Goal: Find specific page/section: Find specific page/section

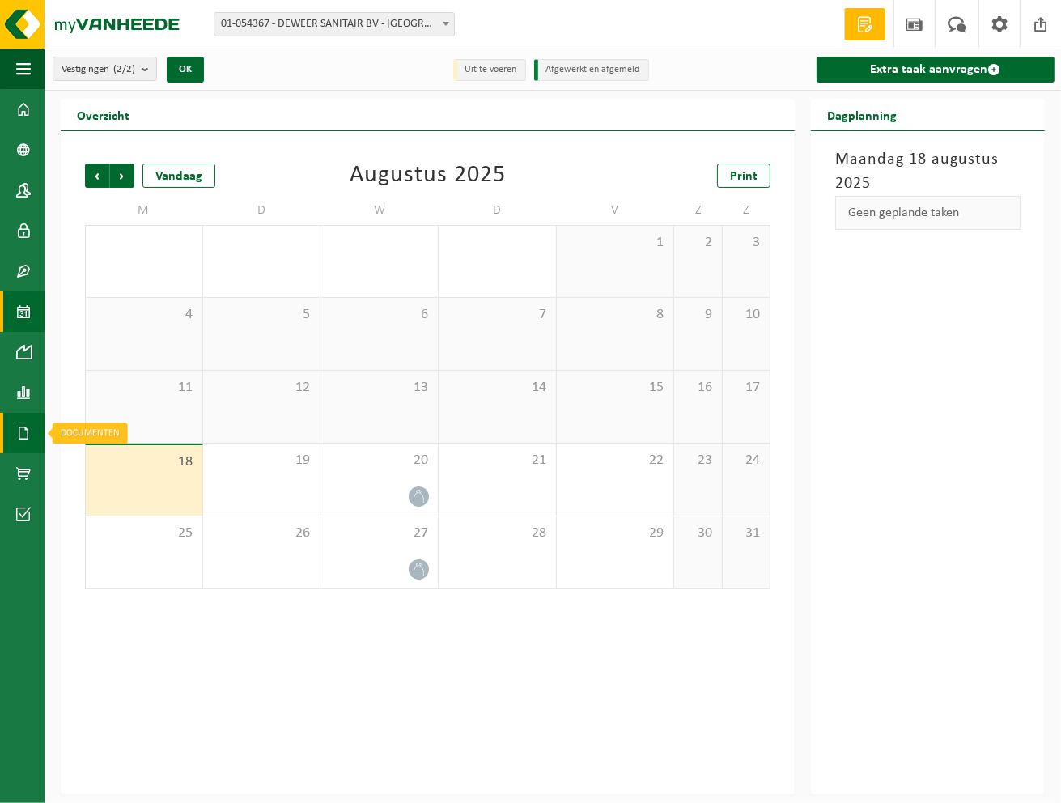
click at [23, 440] on span at bounding box center [23, 433] width 15 height 40
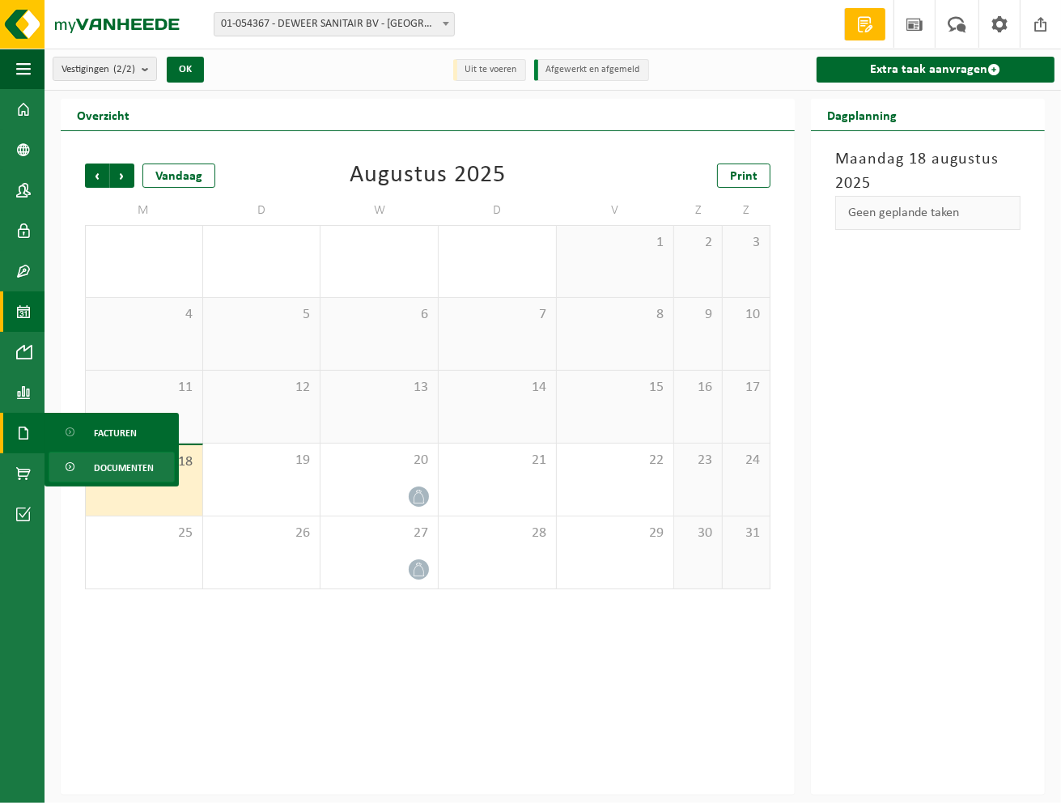
click at [84, 472] on link "Documenten" at bounding box center [112, 467] width 126 height 31
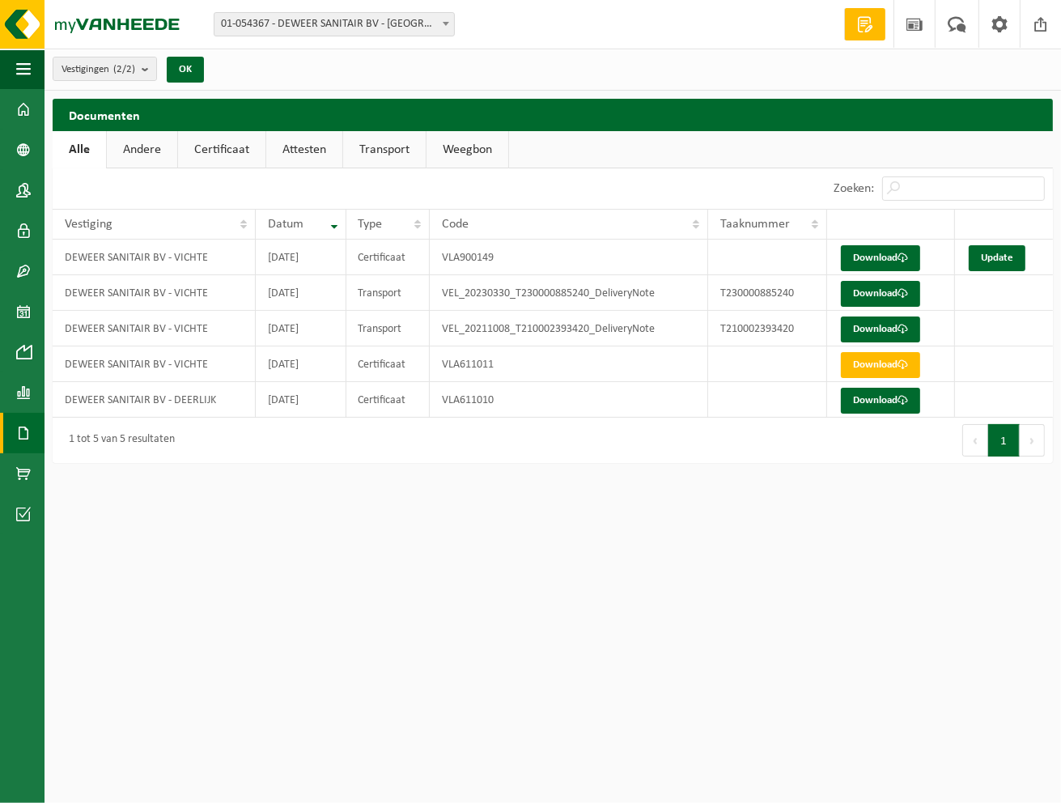
click at [11, 427] on link "Documenten" at bounding box center [22, 433] width 45 height 40
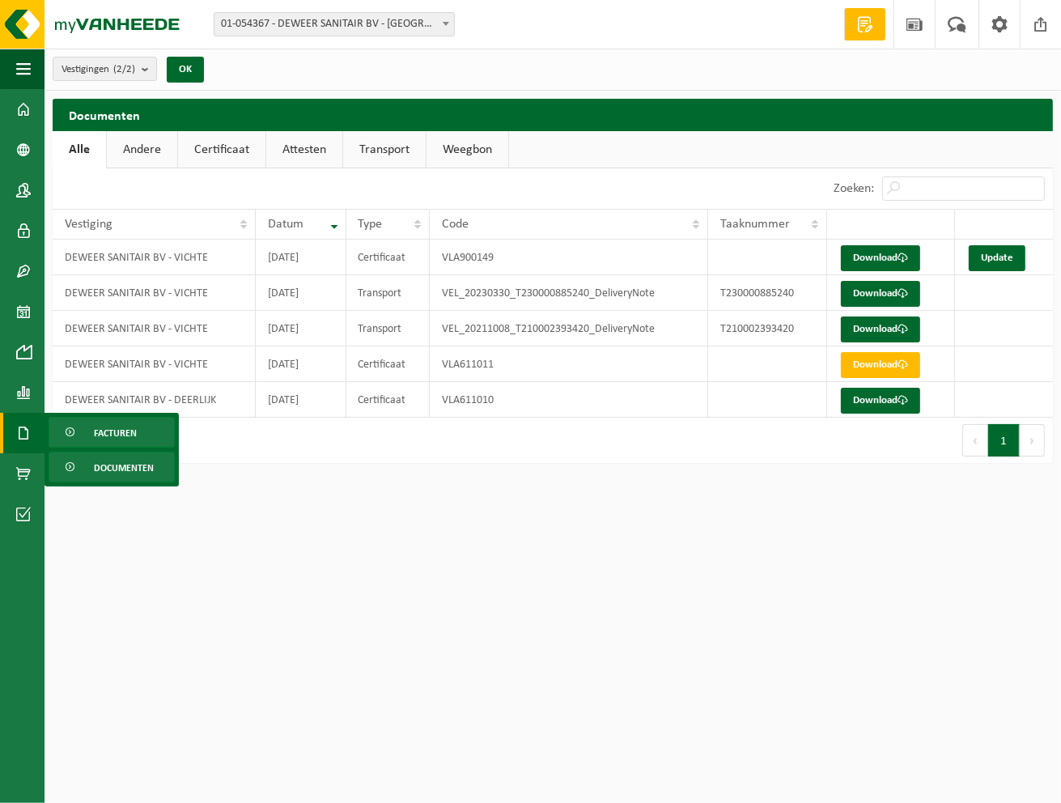
click at [101, 438] on span "Facturen" at bounding box center [115, 433] width 43 height 31
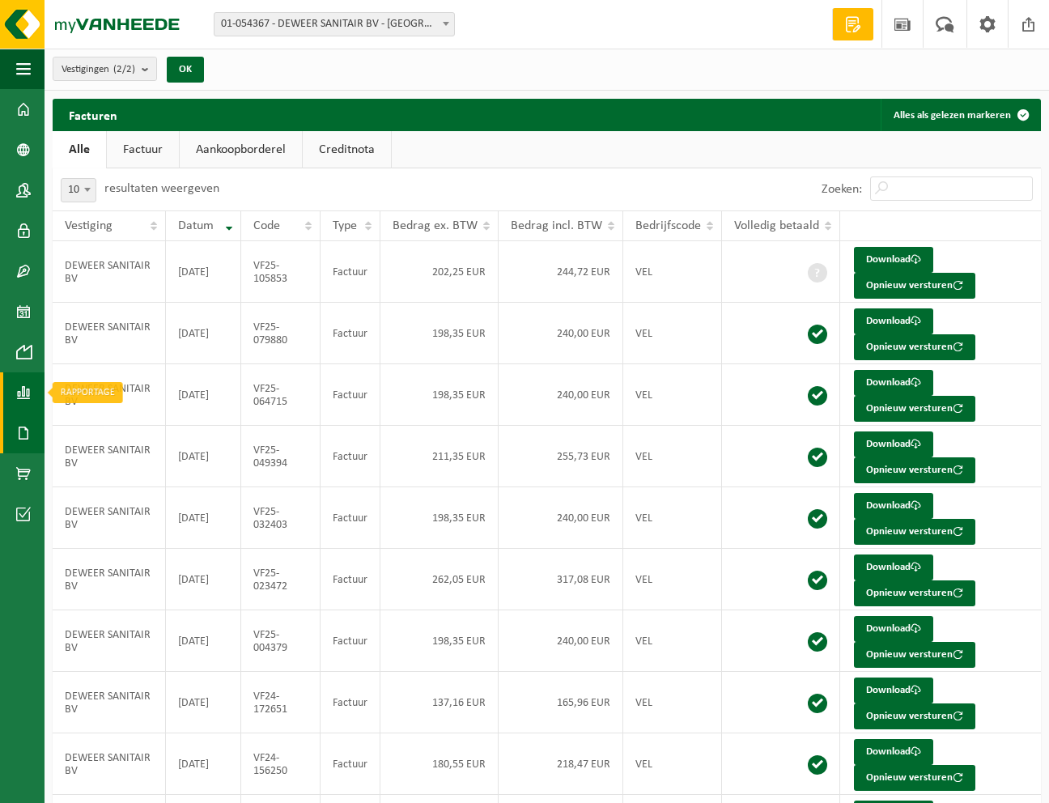
click at [20, 392] on span at bounding box center [23, 392] width 15 height 40
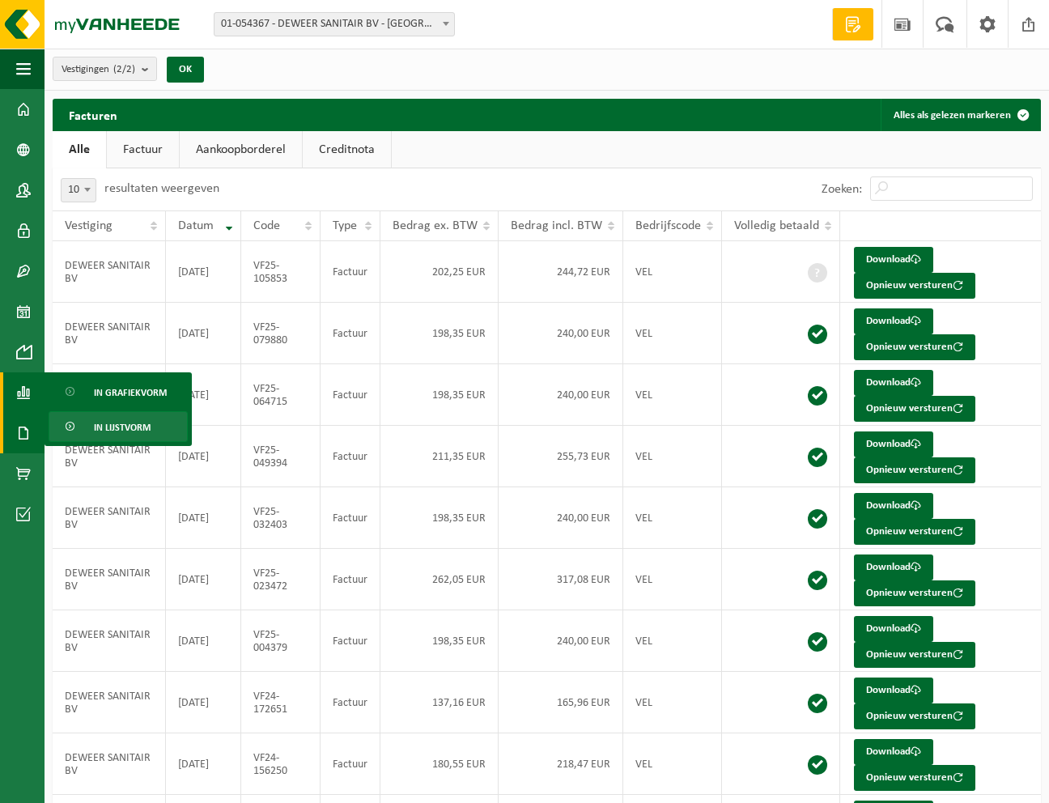
click at [126, 423] on span "In lijstvorm" at bounding box center [122, 427] width 57 height 31
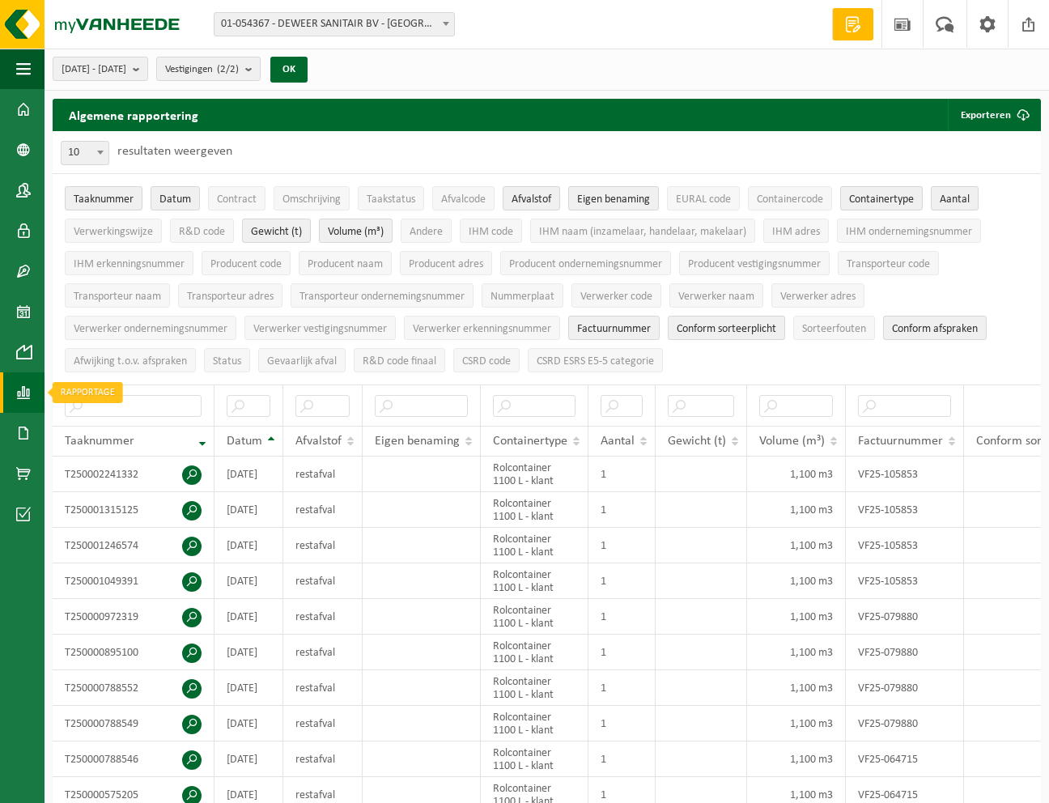
click at [20, 396] on span at bounding box center [23, 392] width 15 height 40
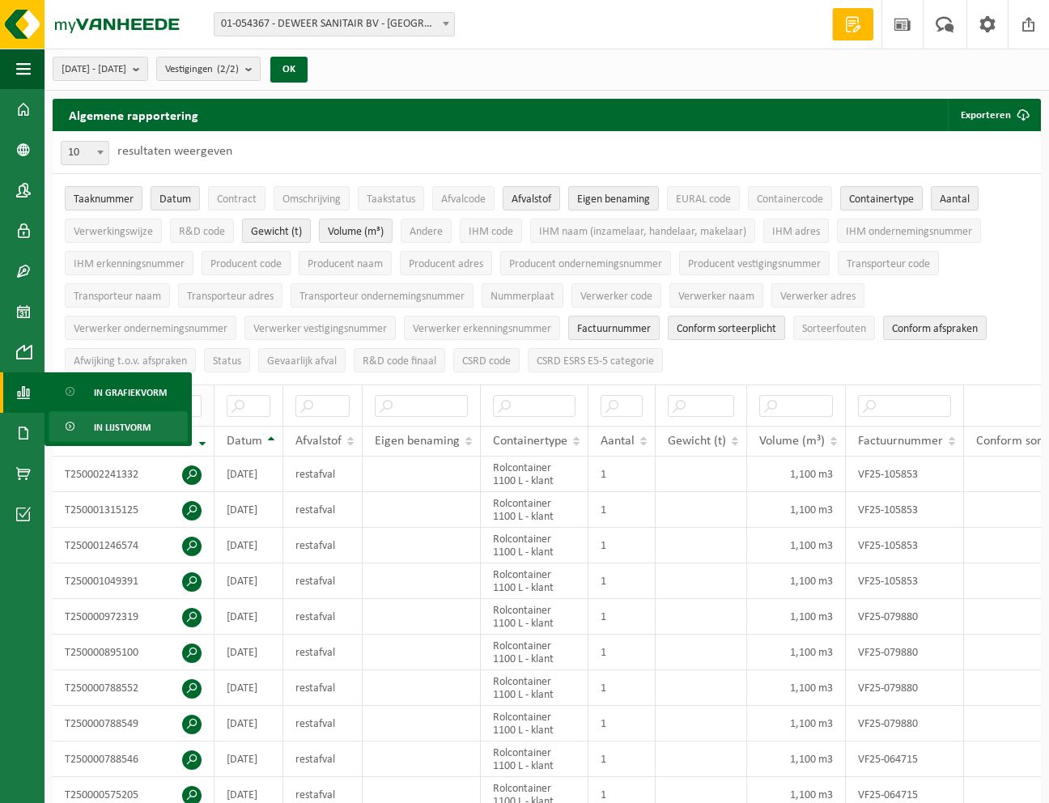
click at [121, 397] on span "In grafiekvorm" at bounding box center [130, 392] width 73 height 31
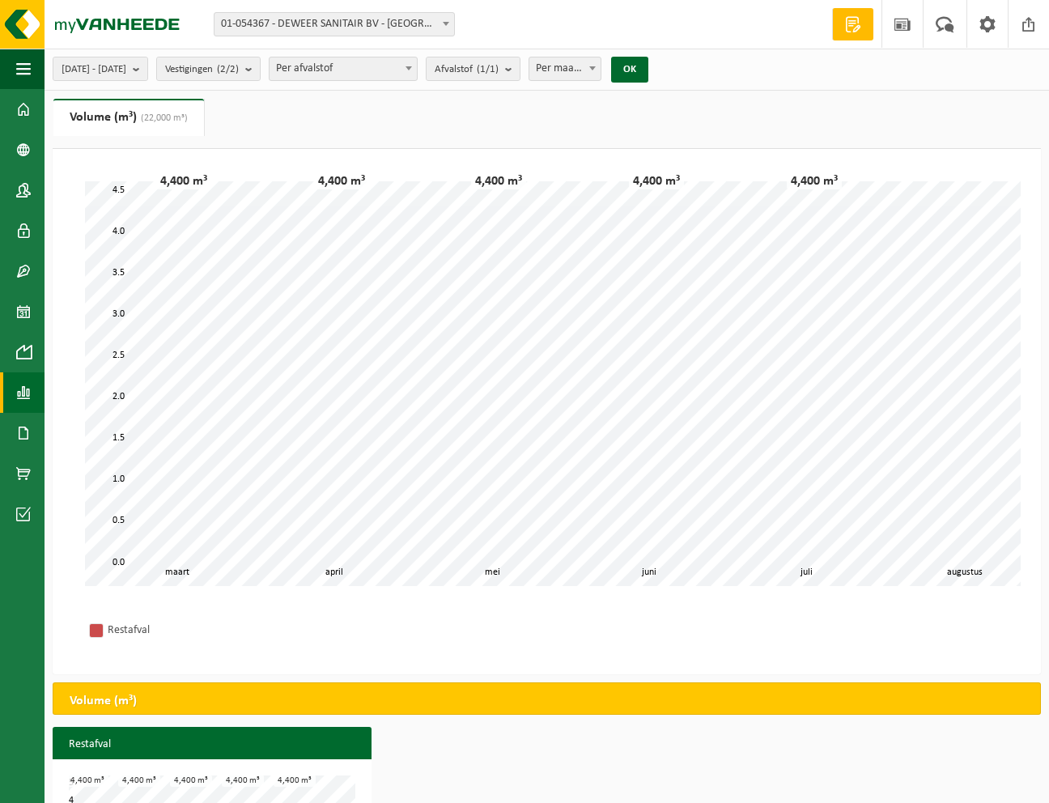
click at [394, 71] on span "Per afvalstof" at bounding box center [343, 68] width 147 height 23
click at [28, 349] on span at bounding box center [23, 352] width 15 height 40
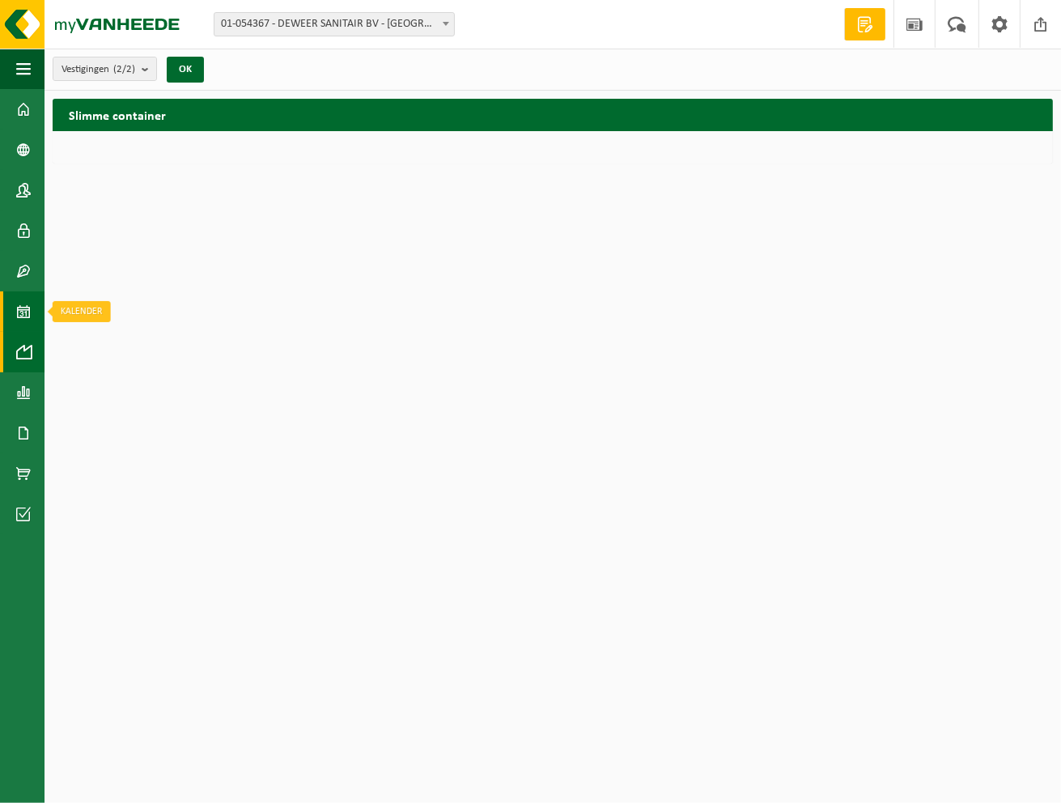
click at [20, 310] on span at bounding box center [23, 311] width 15 height 40
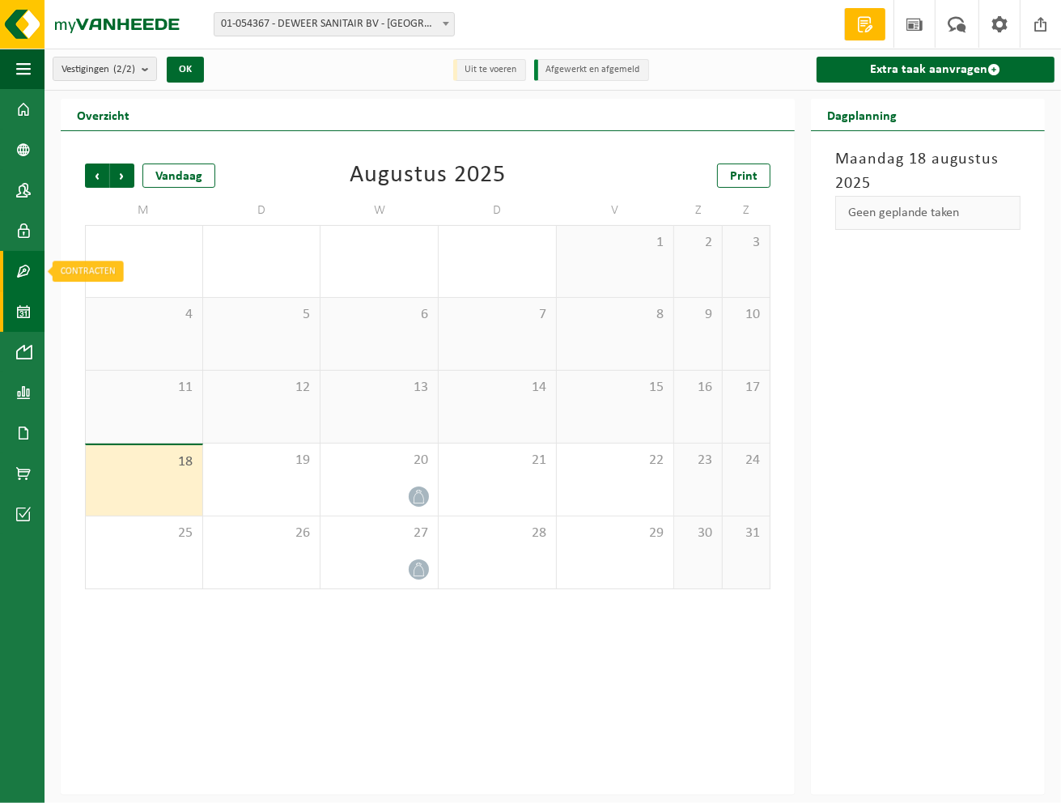
click at [16, 274] on span at bounding box center [23, 271] width 15 height 40
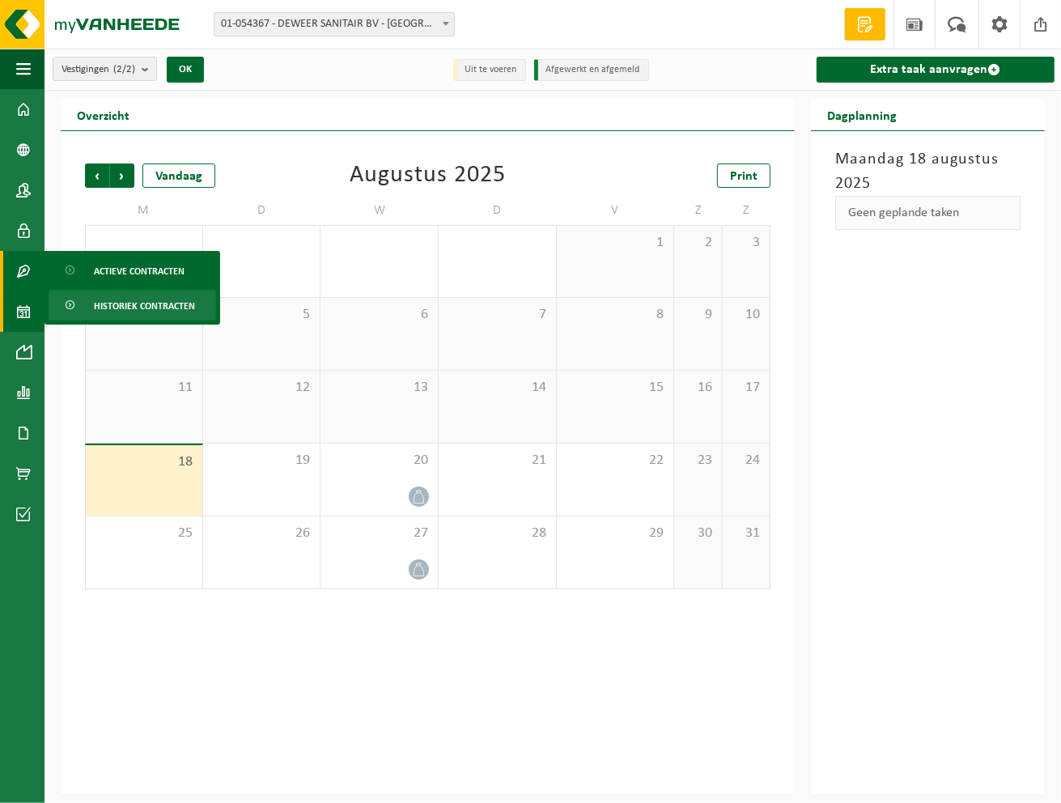
click at [112, 304] on span "Historiek contracten" at bounding box center [144, 306] width 101 height 31
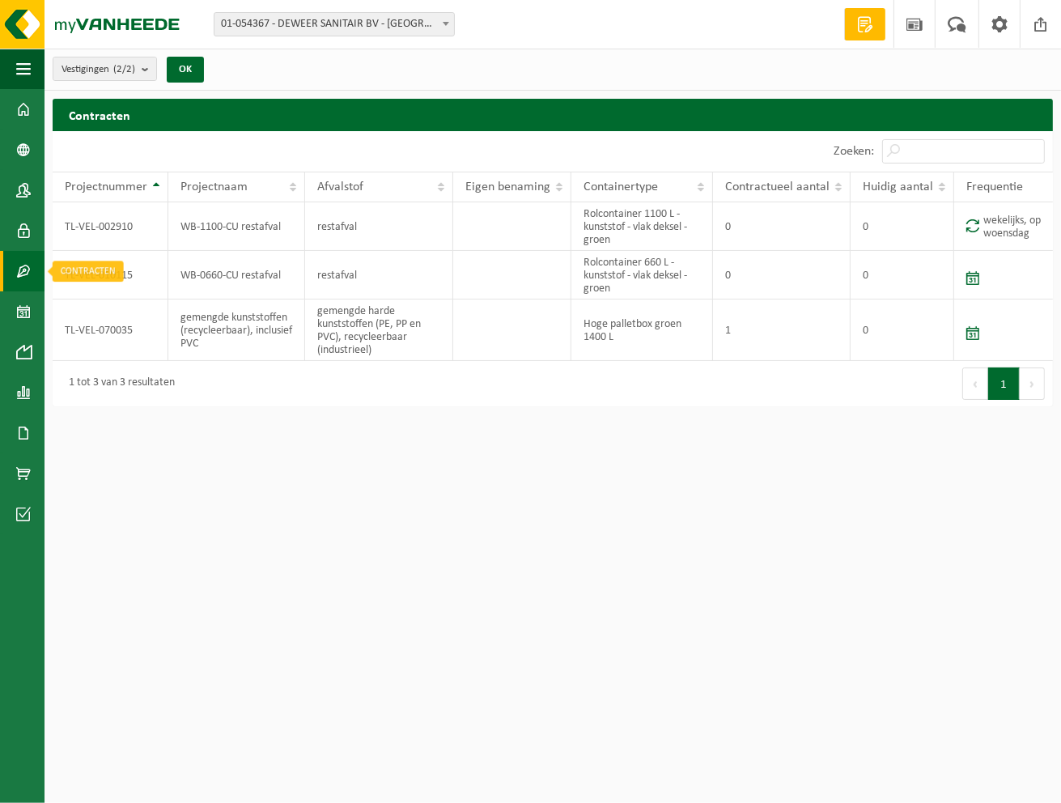
click at [20, 271] on span at bounding box center [23, 271] width 15 height 40
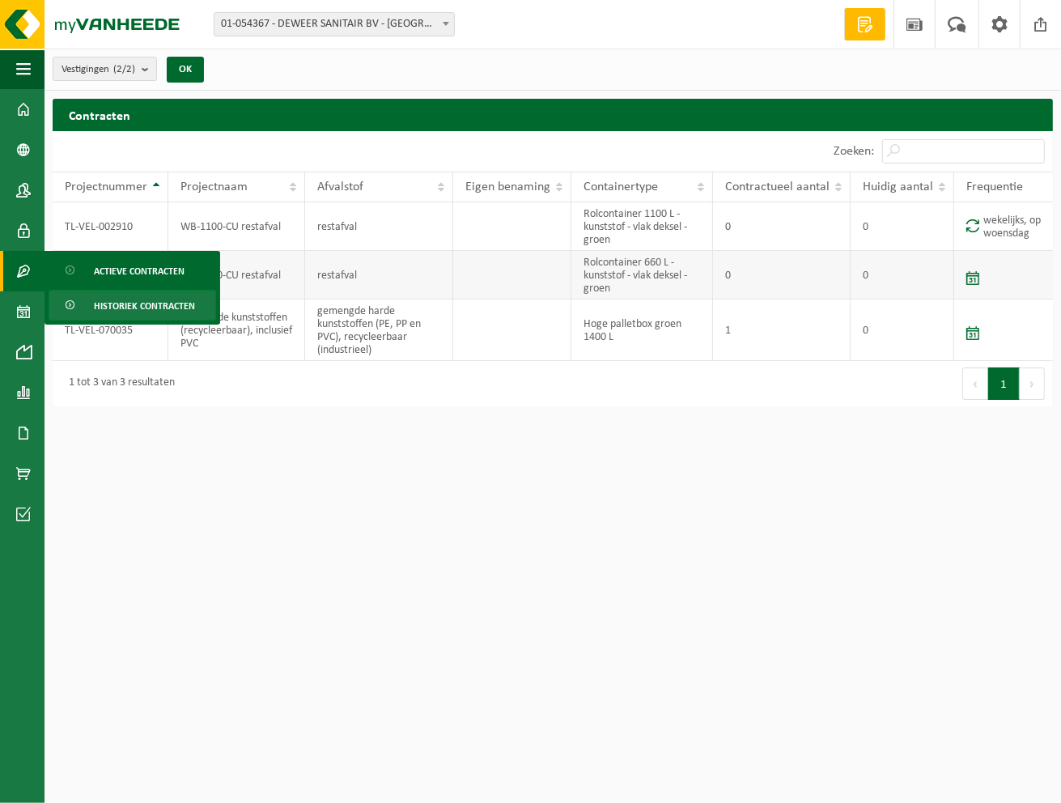
click at [100, 274] on span "Actieve contracten" at bounding box center [139, 271] width 91 height 31
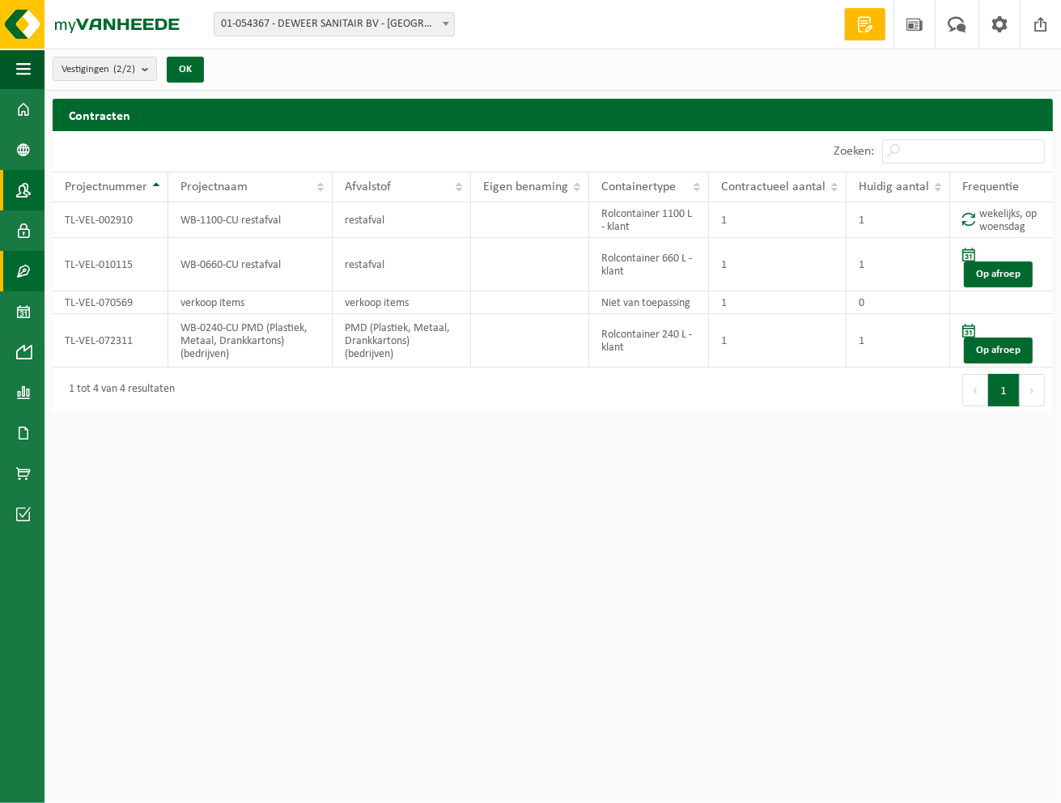
click at [22, 177] on span at bounding box center [23, 190] width 15 height 40
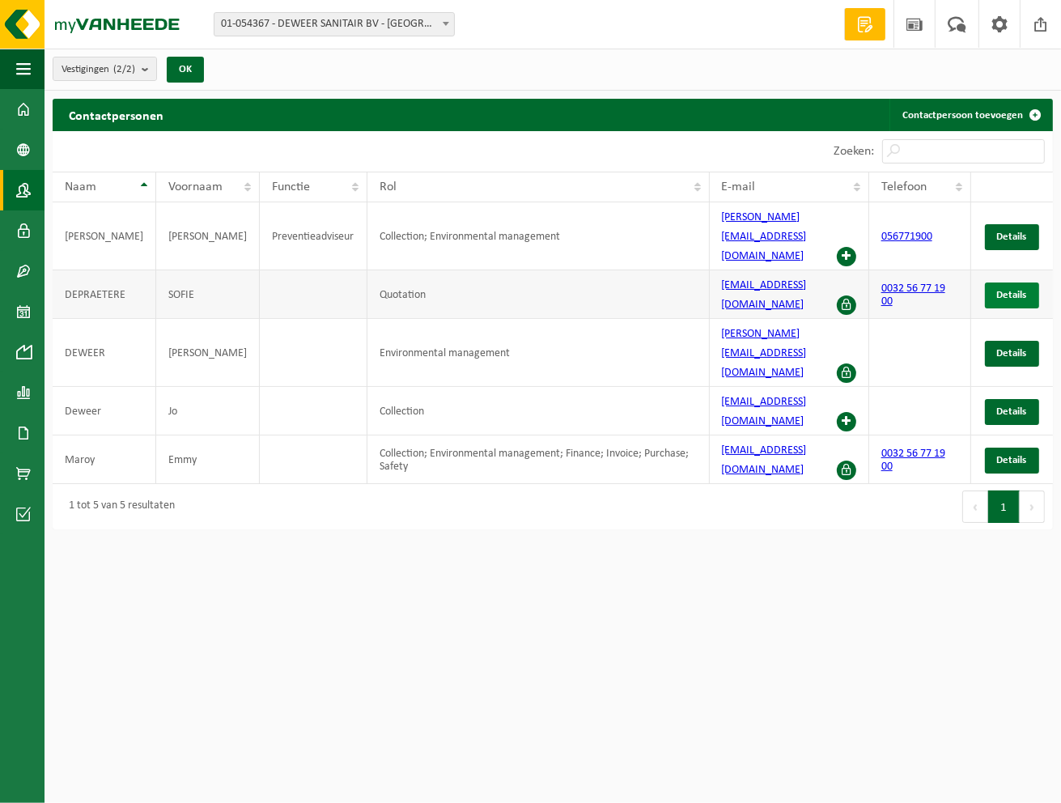
click at [1018, 290] on span "Details" at bounding box center [1012, 295] width 30 height 11
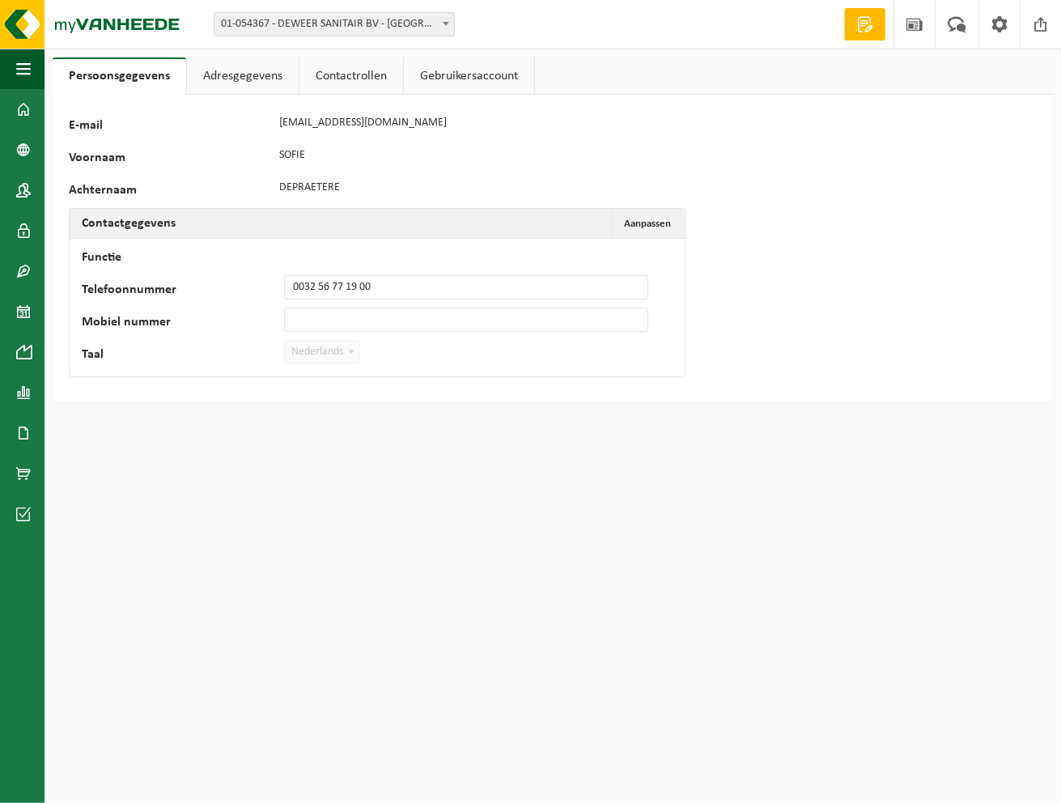
click at [230, 68] on link "Adresgegevens" at bounding box center [243, 75] width 112 height 37
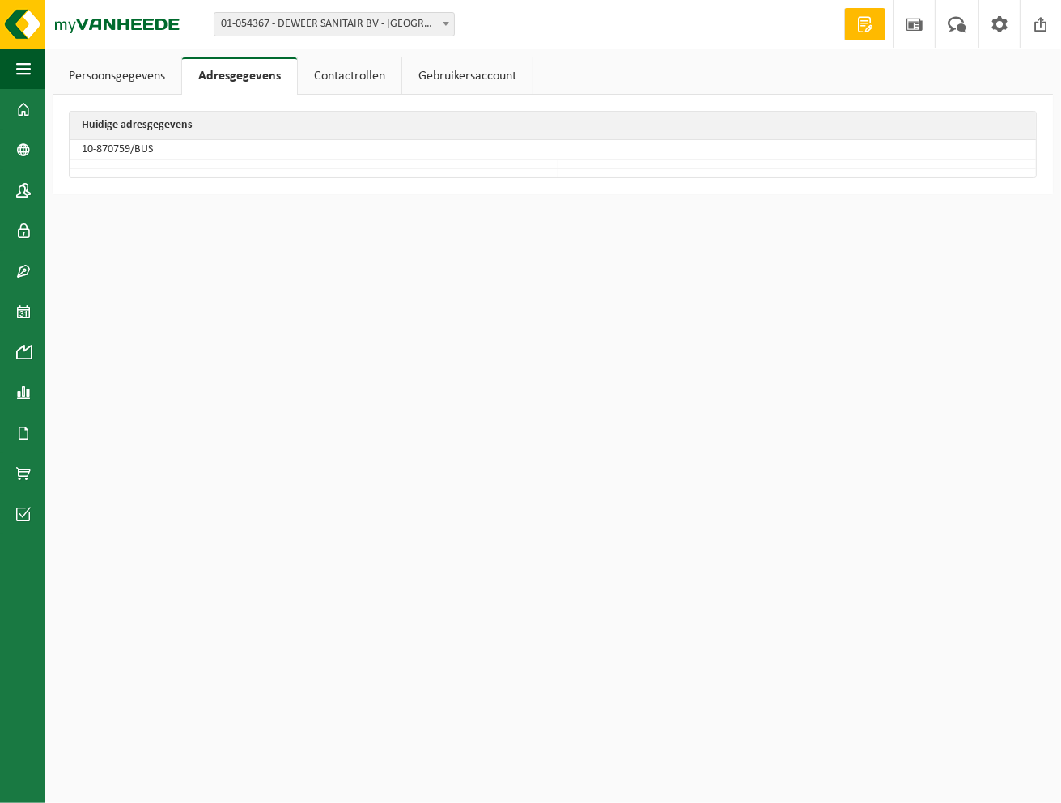
click at [338, 79] on link "Contactrollen" at bounding box center [350, 75] width 104 height 37
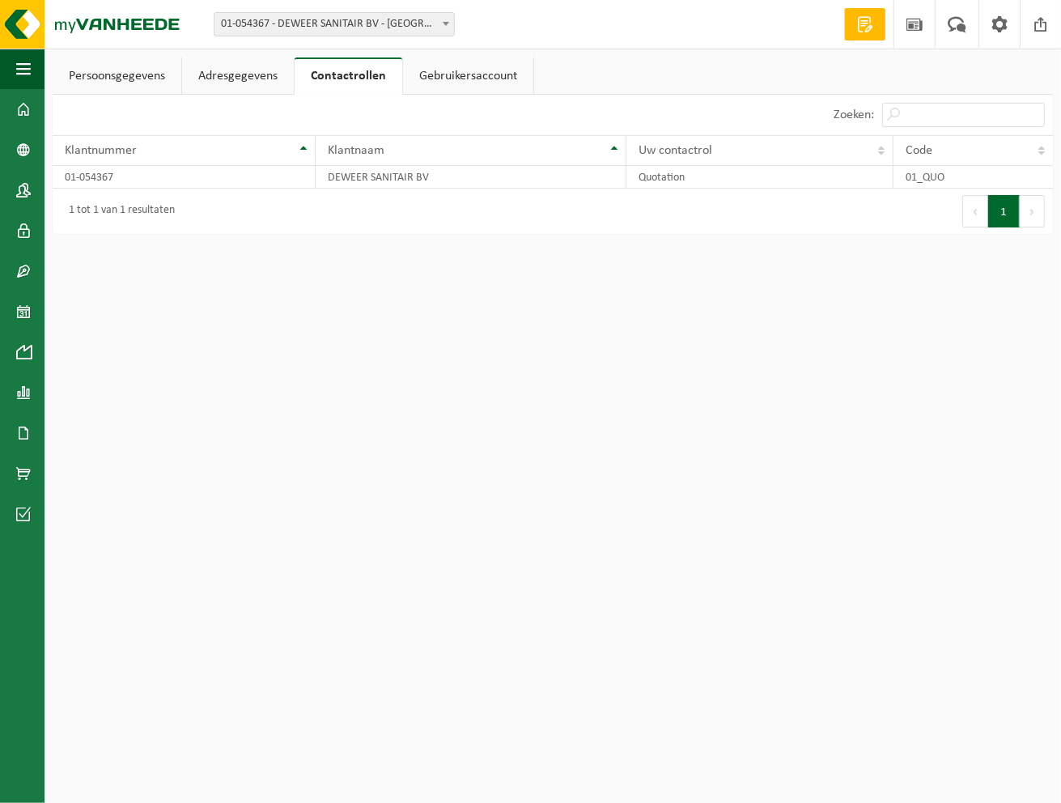
click at [449, 84] on link "Gebruikersaccount" at bounding box center [468, 75] width 130 height 37
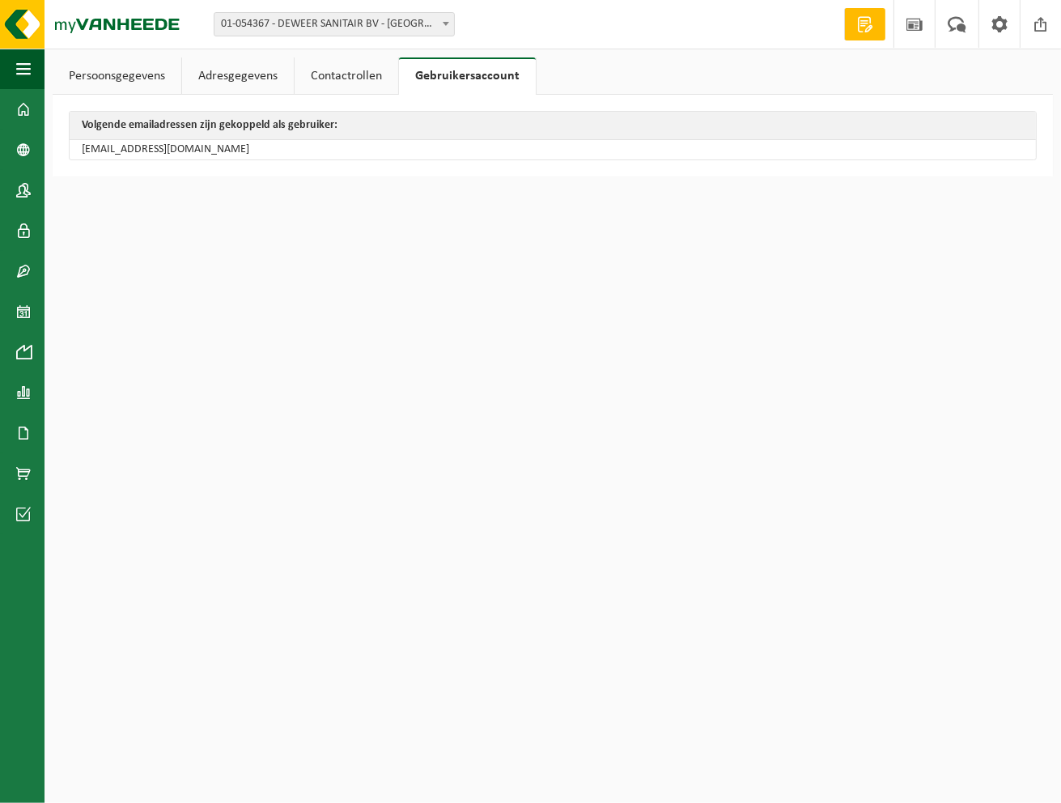
click at [124, 83] on link "Persoonsgegevens" at bounding box center [117, 75] width 129 height 37
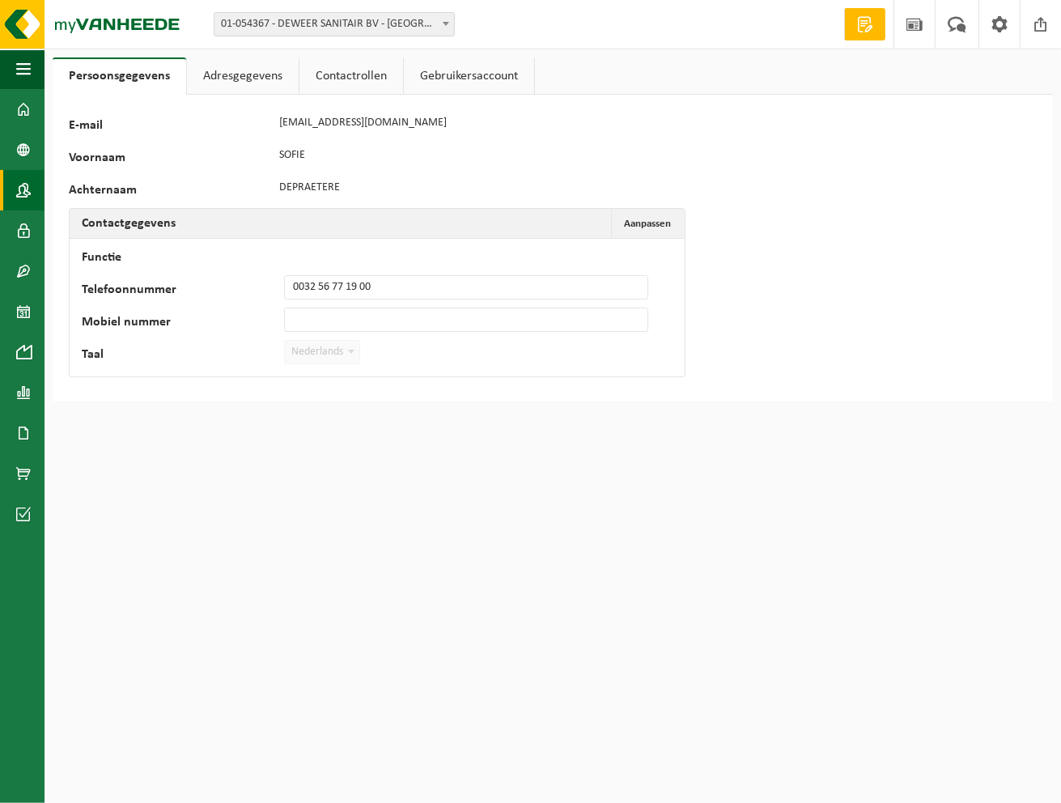
click at [20, 189] on span at bounding box center [23, 190] width 15 height 40
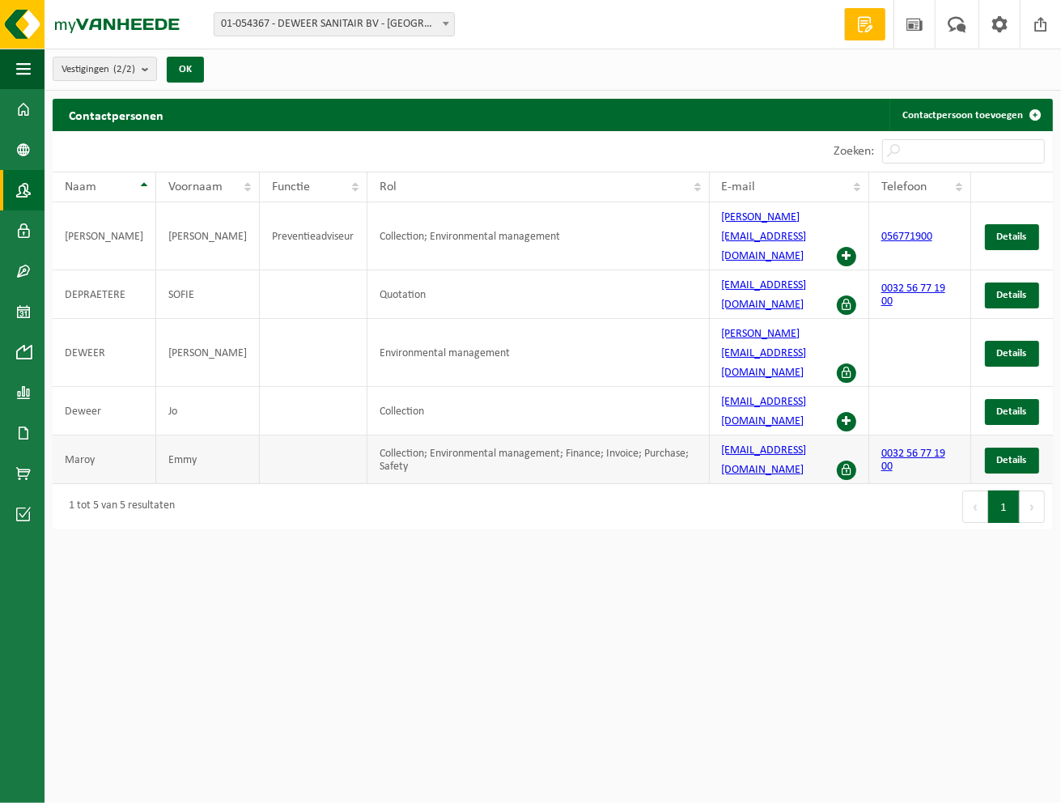
click at [844, 461] on span at bounding box center [846, 470] width 19 height 19
click at [839, 461] on span at bounding box center [846, 470] width 19 height 19
click at [843, 461] on span at bounding box center [846, 470] width 19 height 19
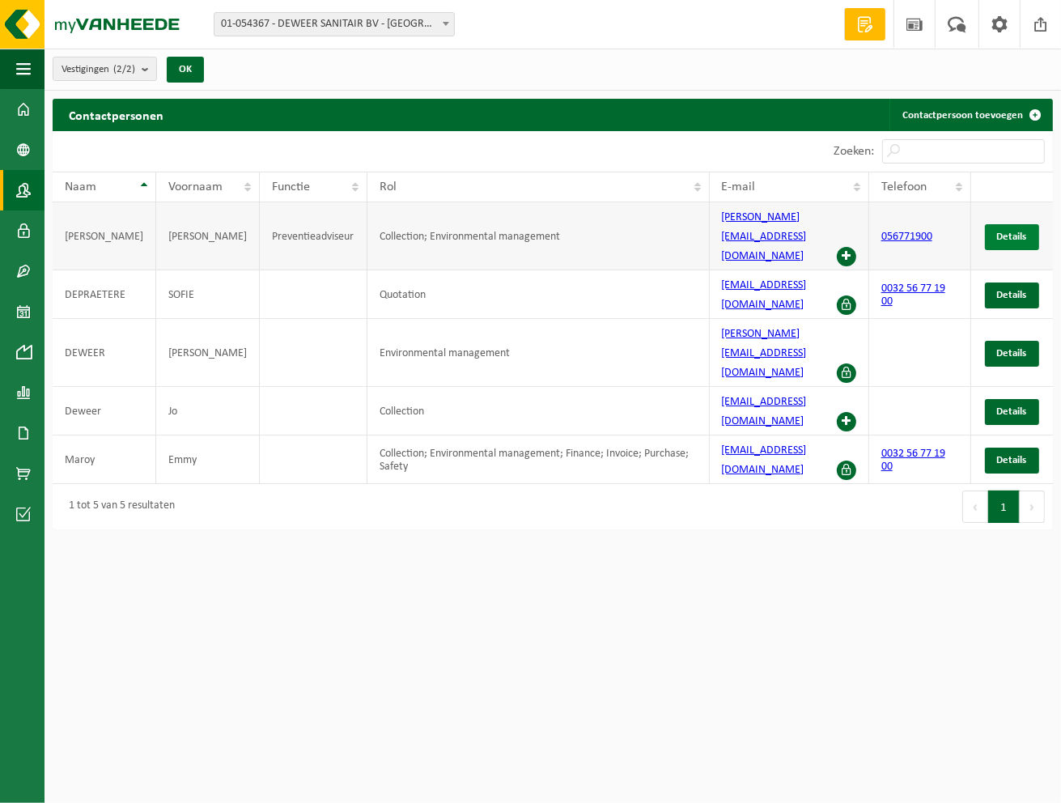
click at [1012, 231] on span "Details" at bounding box center [1012, 236] width 30 height 11
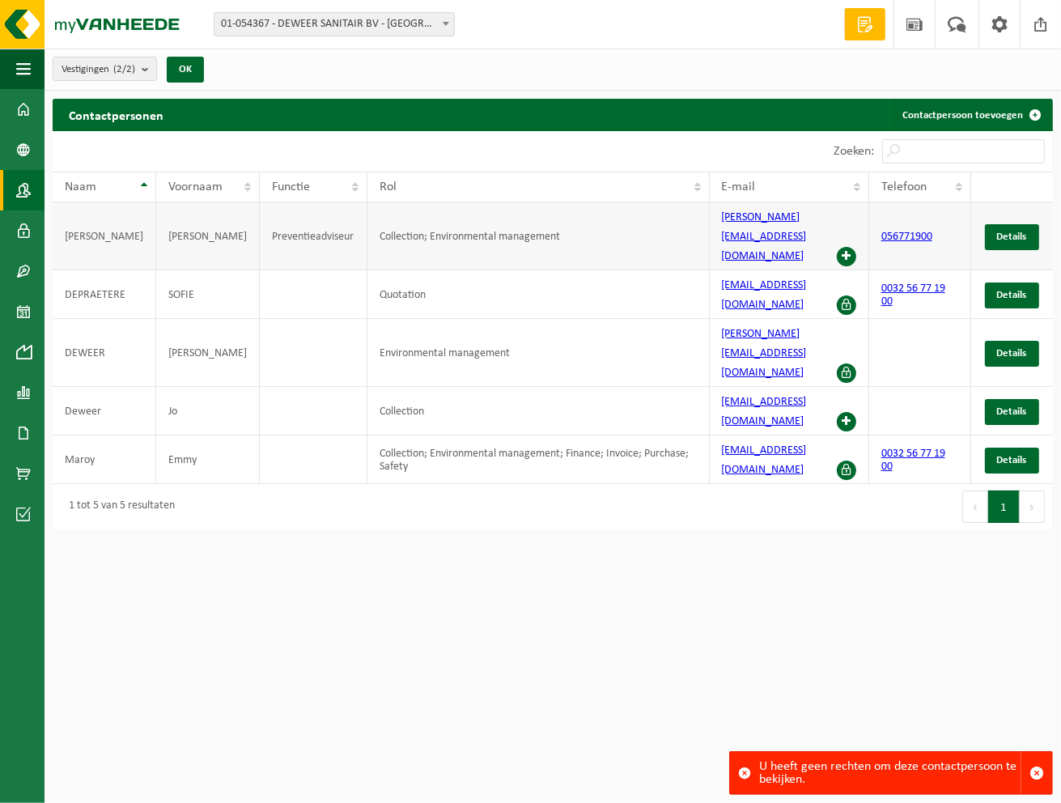
click at [847, 247] on span at bounding box center [846, 256] width 19 height 19
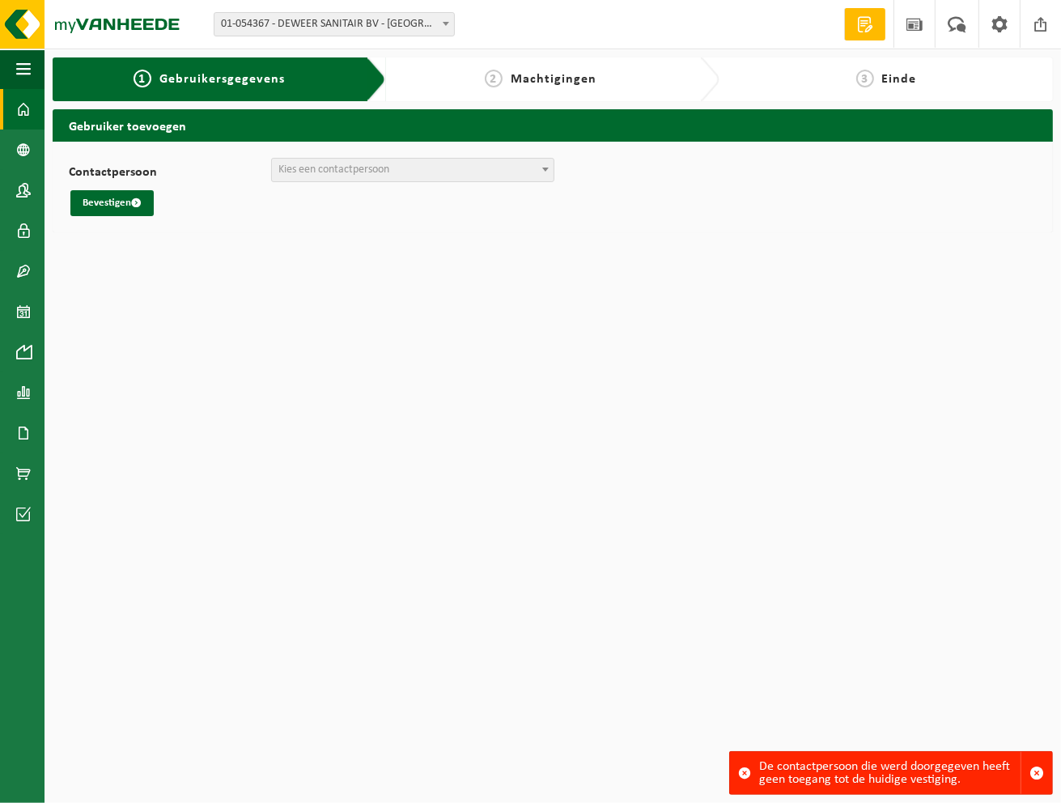
click at [37, 117] on link "Dashboard" at bounding box center [22, 109] width 45 height 40
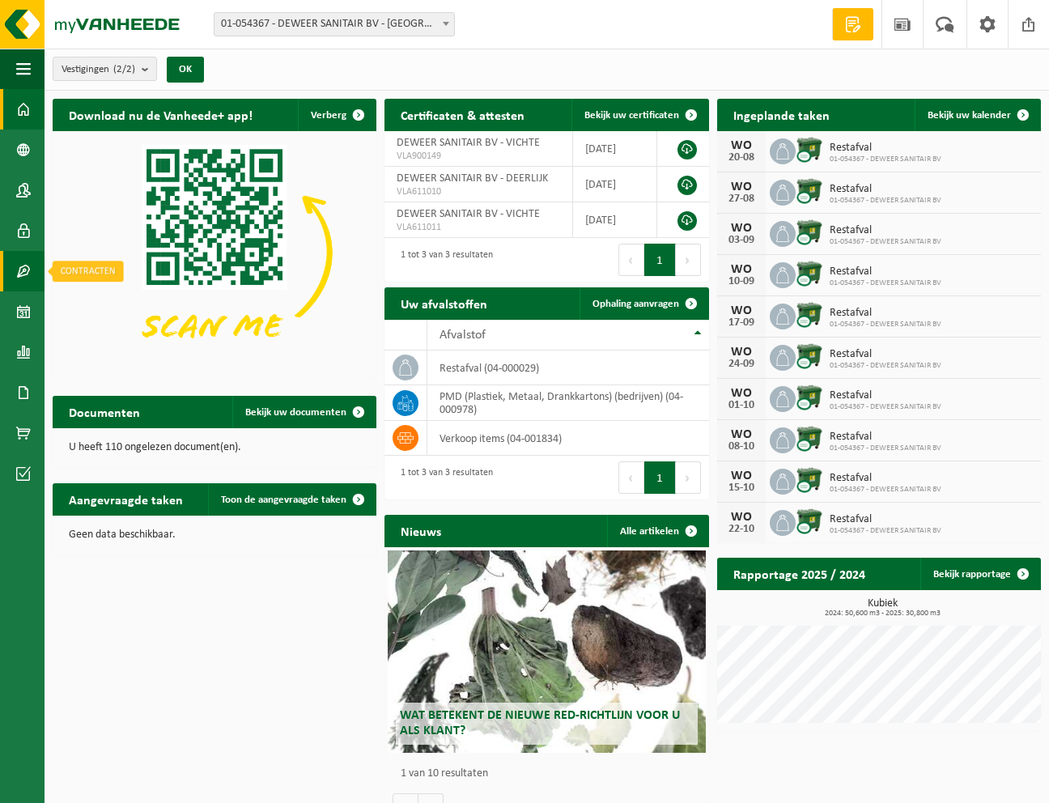
click at [18, 270] on span at bounding box center [23, 271] width 15 height 40
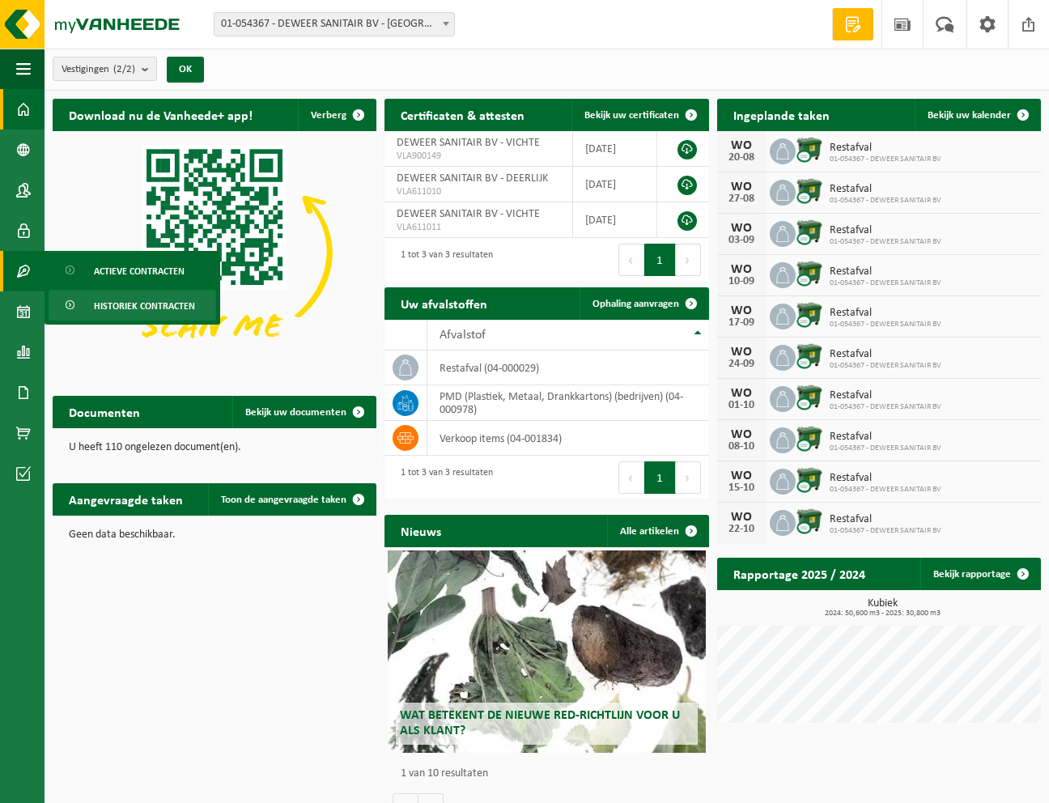
click at [151, 307] on span "Historiek contracten" at bounding box center [144, 306] width 101 height 31
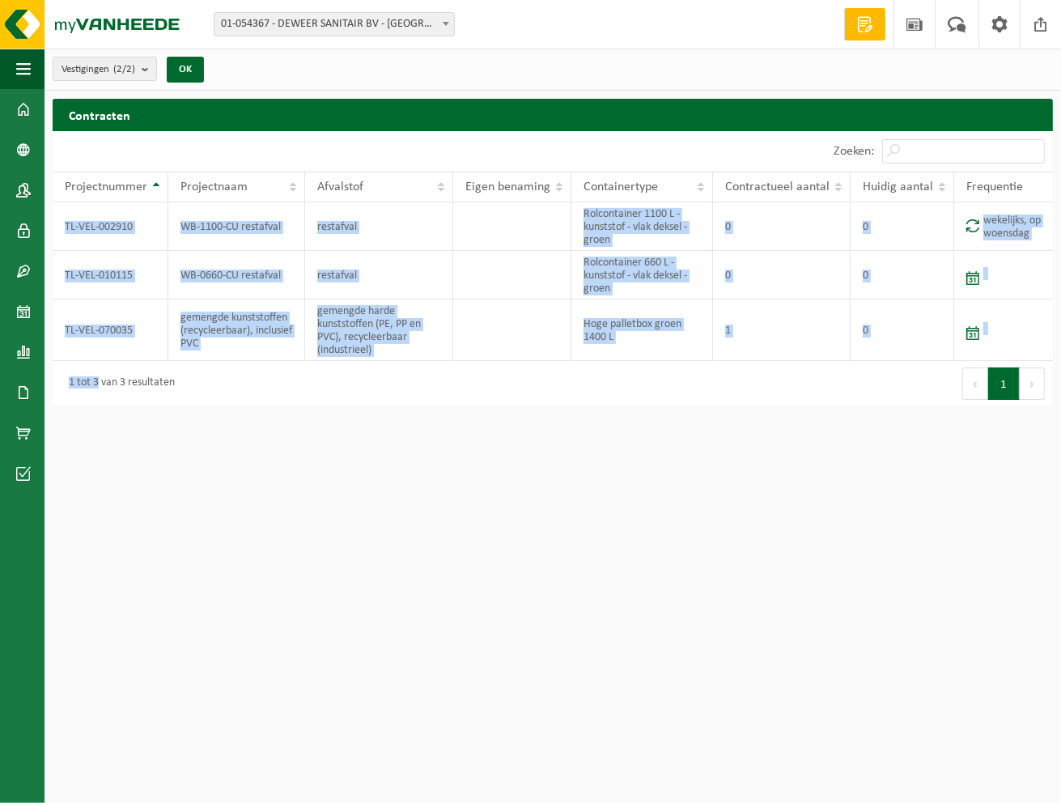
drag, startPoint x: 56, startPoint y: 307, endPoint x: 132, endPoint y: 448, distance: 160.8
click at [132, 455] on html "Vestiging: 01-054367 - DEWEER SANITAIR BV - VICHTE 02-009753 - DEWEER SANITAIR …" at bounding box center [530, 401] width 1061 height 803
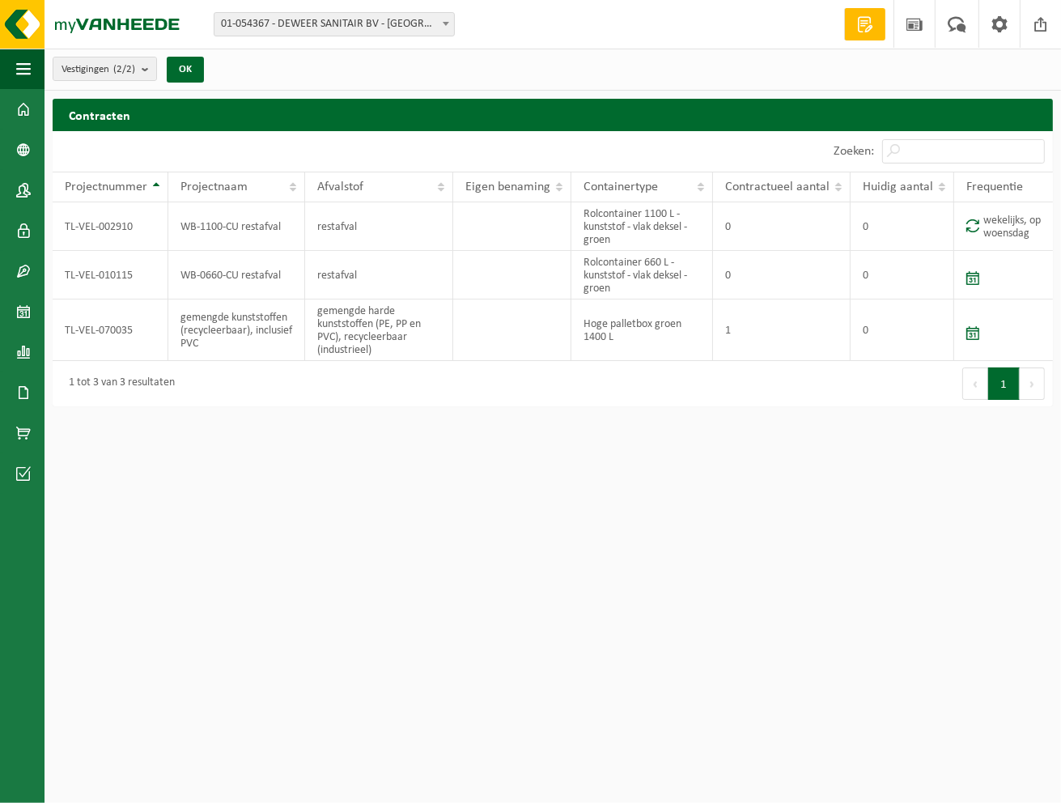
click at [639, 465] on html "Vestiging: 01-054367 - DEWEER SANITAIR BV - VICHTE 02-009753 - DEWEER SANITAIR …" at bounding box center [530, 401] width 1061 height 803
click at [23, 274] on span at bounding box center [23, 271] width 15 height 40
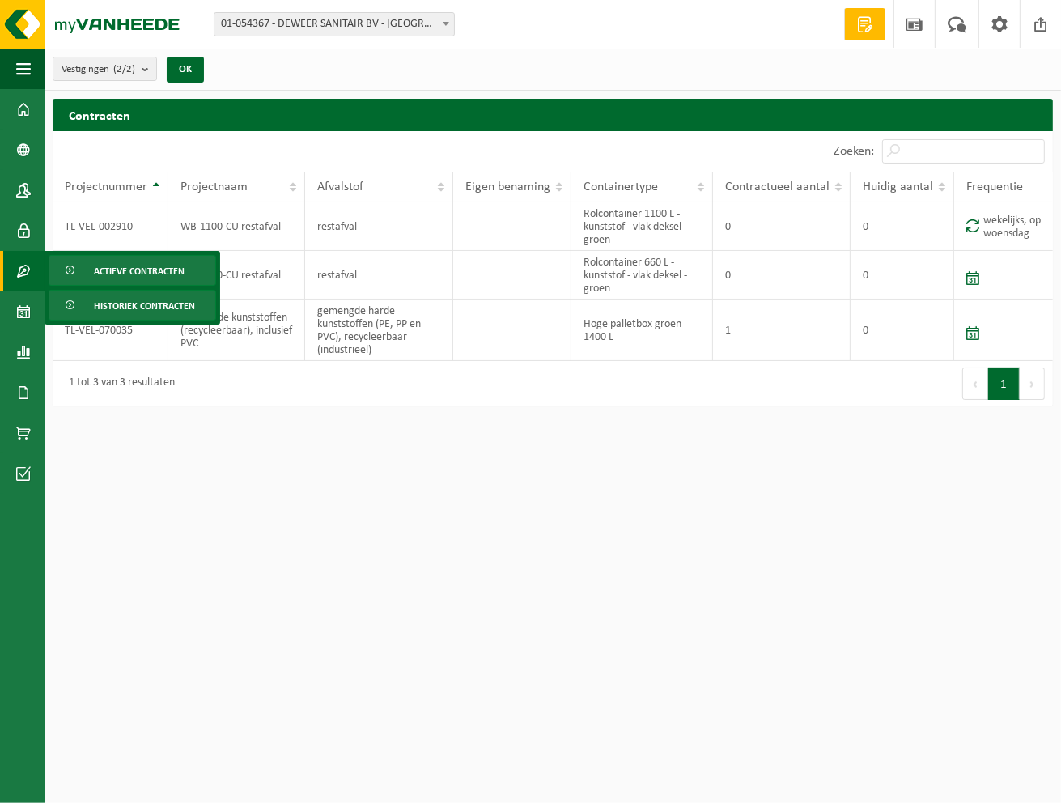
click at [140, 271] on span "Actieve contracten" at bounding box center [139, 271] width 91 height 31
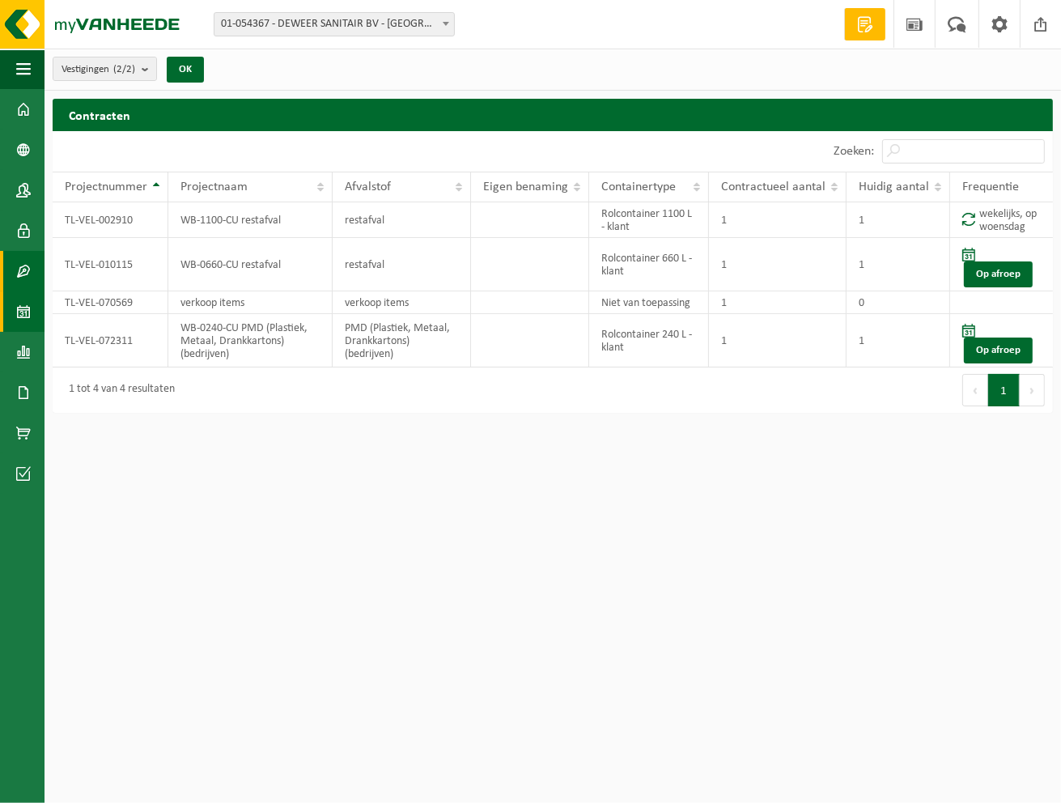
click at [23, 314] on span at bounding box center [23, 311] width 15 height 40
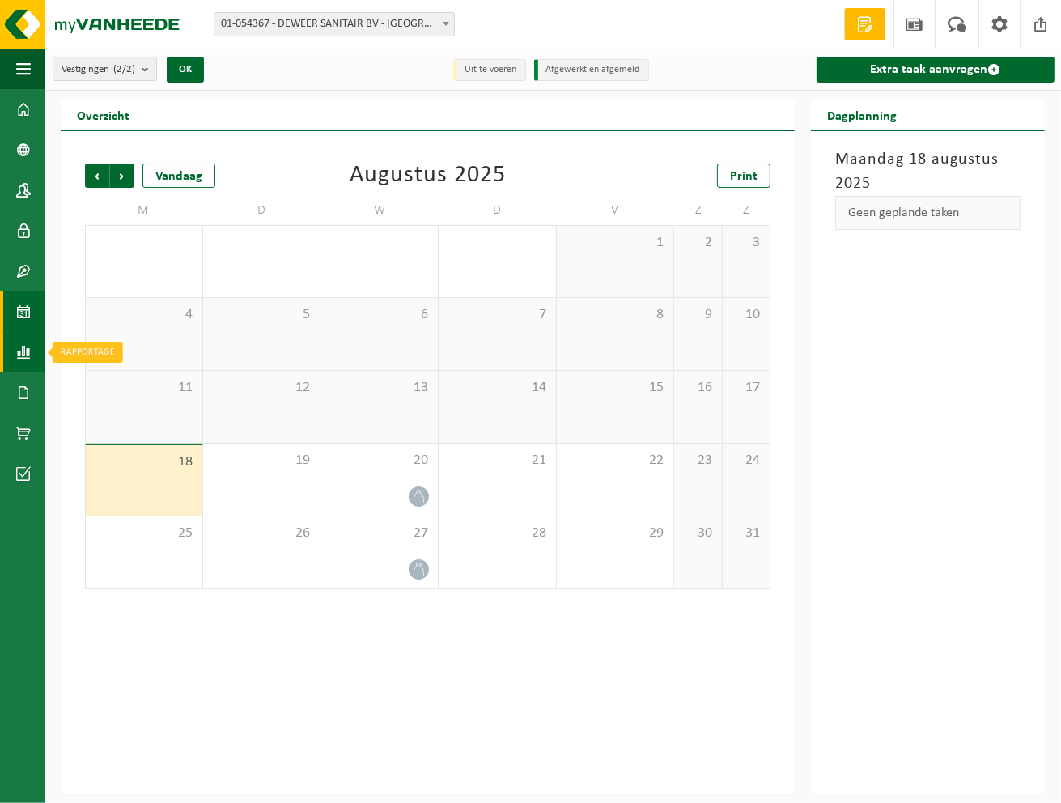
click at [19, 356] on span at bounding box center [23, 352] width 15 height 40
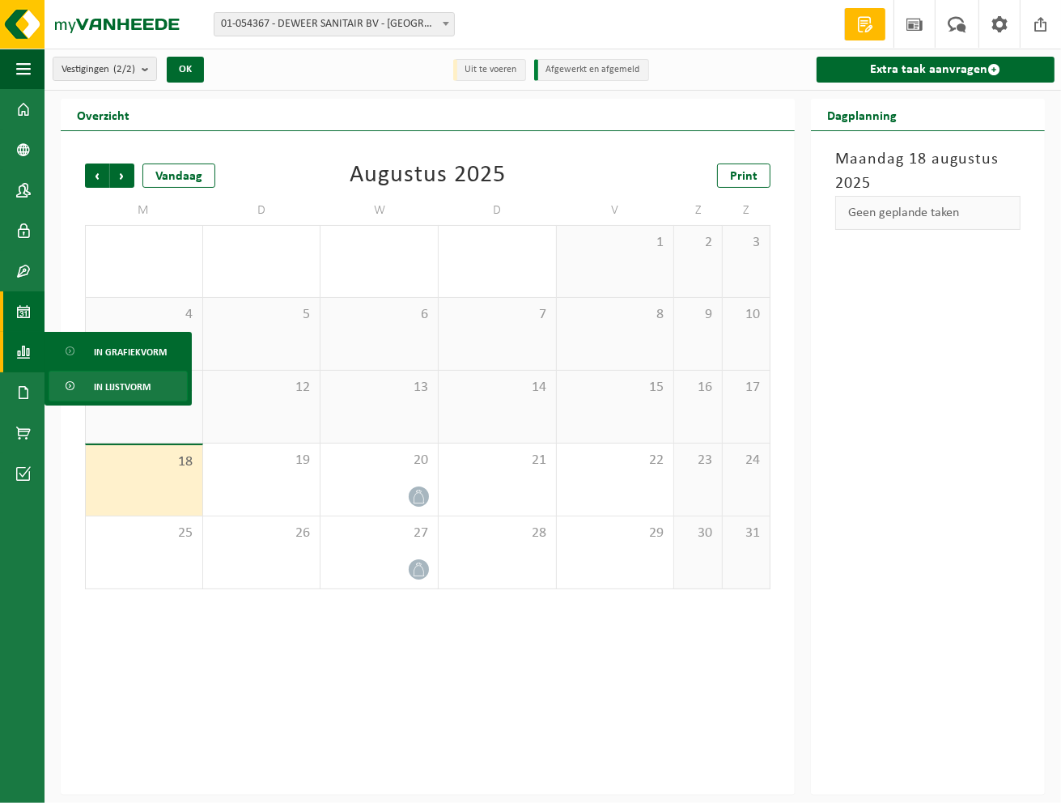
click at [107, 394] on span "In lijstvorm" at bounding box center [122, 387] width 57 height 31
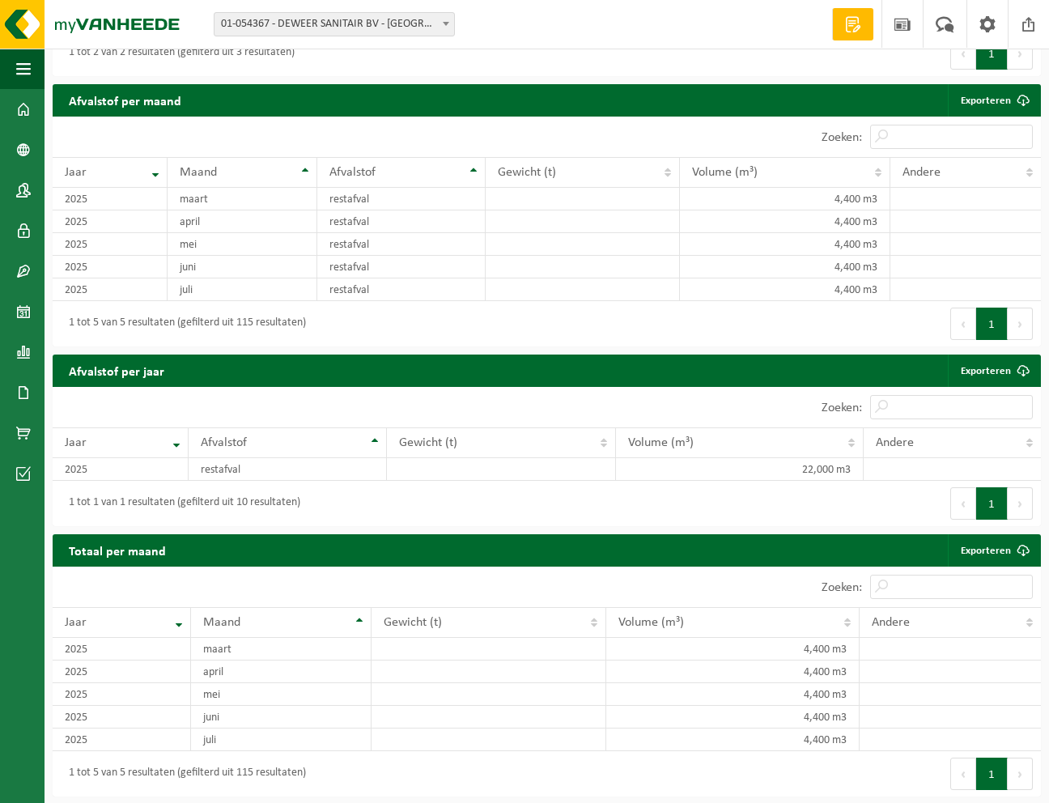
scroll to position [987, 0]
